Goal: Check status

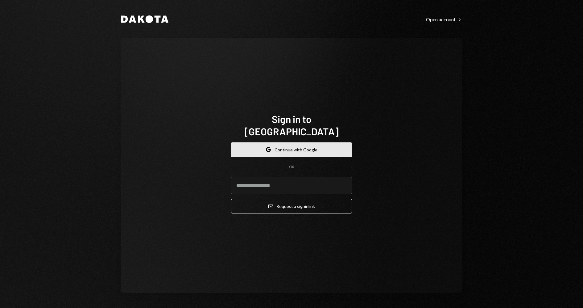
click at [314, 149] on button "Google Continue with Google" at bounding box center [291, 149] width 121 height 14
click at [274, 142] on button "Google Continue with Google" at bounding box center [291, 149] width 121 height 14
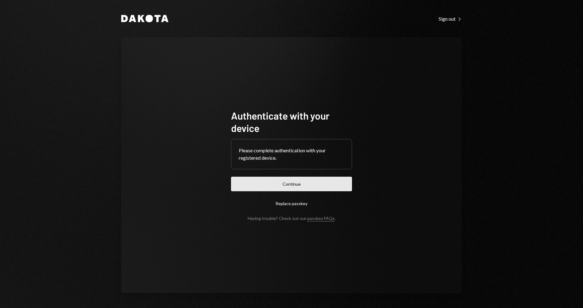
click at [275, 187] on button "Continue" at bounding box center [291, 183] width 121 height 14
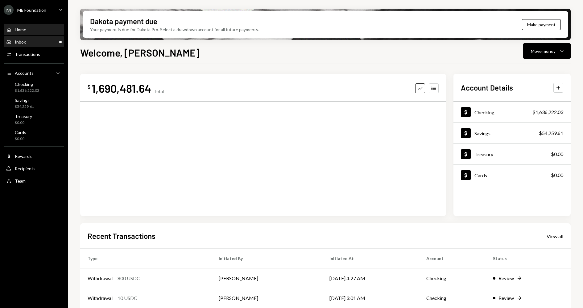
click at [37, 37] on div "Inbox Inbox" at bounding box center [34, 42] width 56 height 10
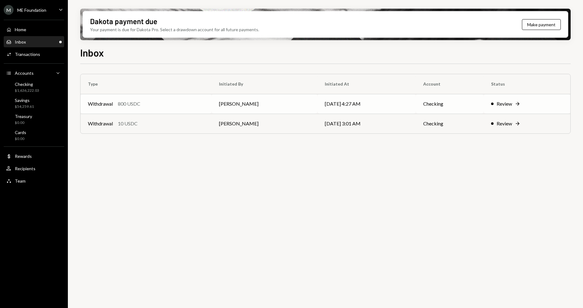
click at [517, 101] on icon "Right Arrow" at bounding box center [518, 104] width 6 height 6
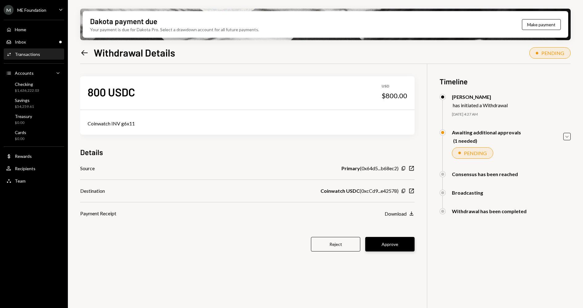
click at [380, 239] on button "Approve" at bounding box center [389, 244] width 49 height 14
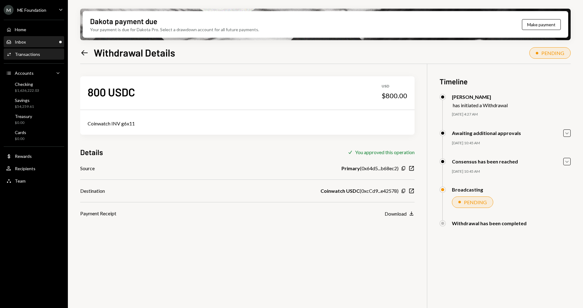
click at [37, 42] on div "Inbox Inbox" at bounding box center [34, 42] width 56 height 6
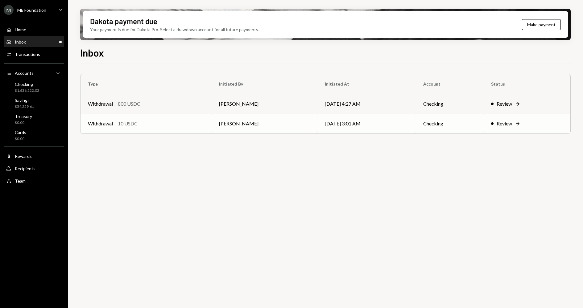
click at [505, 126] on div "Review" at bounding box center [504, 123] width 15 height 7
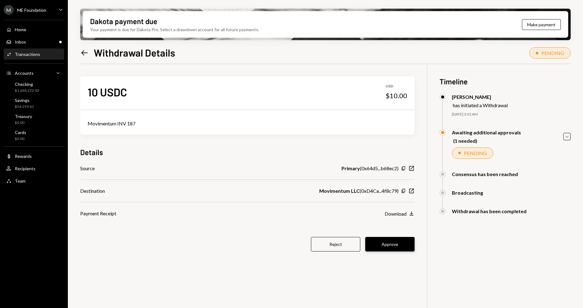
click at [390, 241] on button "Approve" at bounding box center [389, 244] width 49 height 14
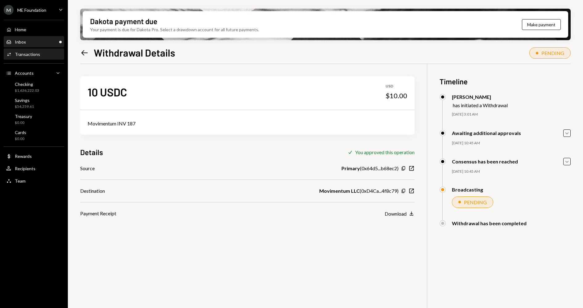
click at [46, 38] on div "Inbox Inbox" at bounding box center [34, 42] width 56 height 10
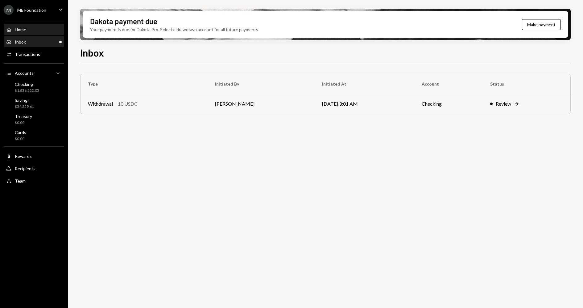
click at [43, 30] on div "Home Home" at bounding box center [34, 30] width 56 height 6
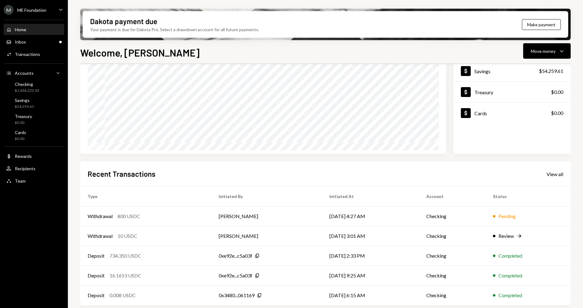
scroll to position [64, 0]
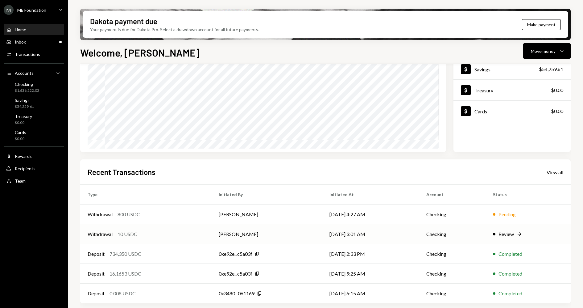
click at [503, 240] on td "Review Right Arrow" at bounding box center [528, 234] width 85 height 20
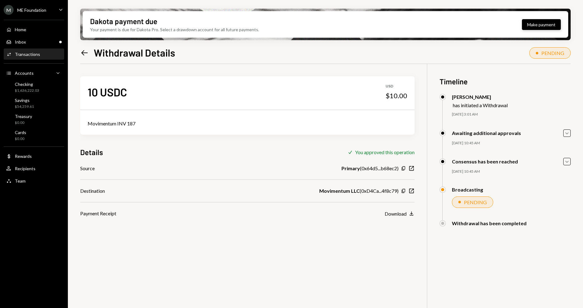
click at [535, 22] on button "Make payment" at bounding box center [541, 24] width 39 height 11
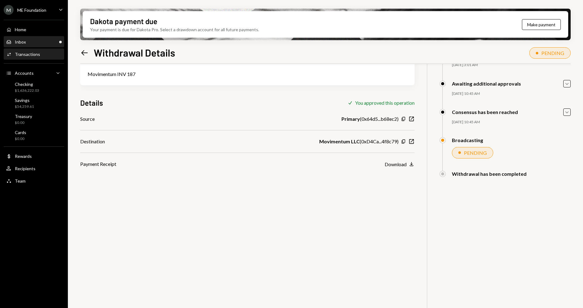
click at [44, 43] on div "Inbox Inbox" at bounding box center [34, 42] width 56 height 6
